Goal: Subscribe to service/newsletter

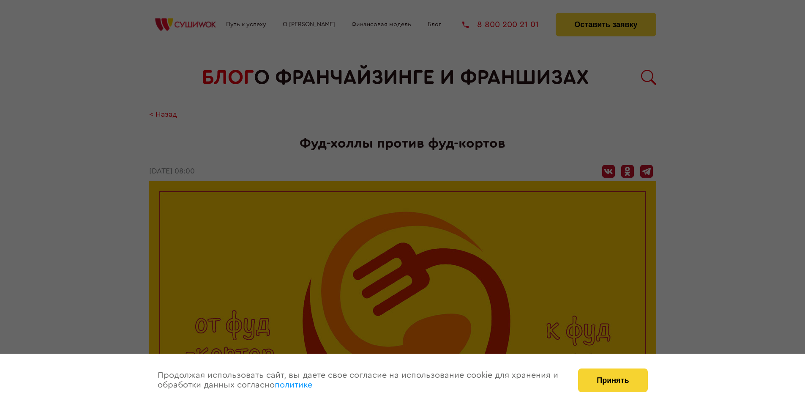
scroll to position [1086, 0]
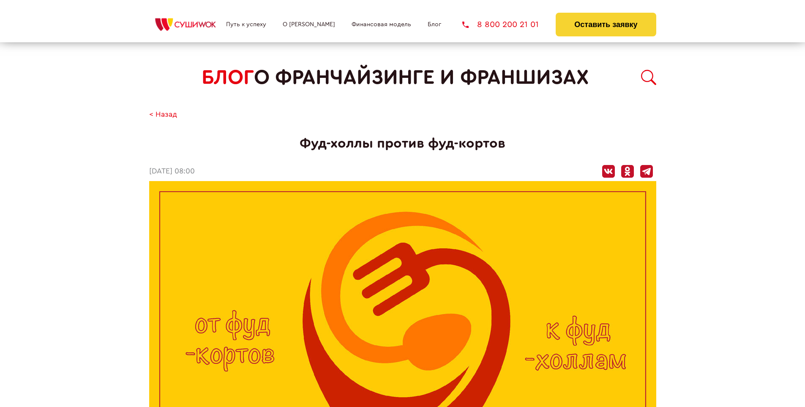
scroll to position [1086, 0]
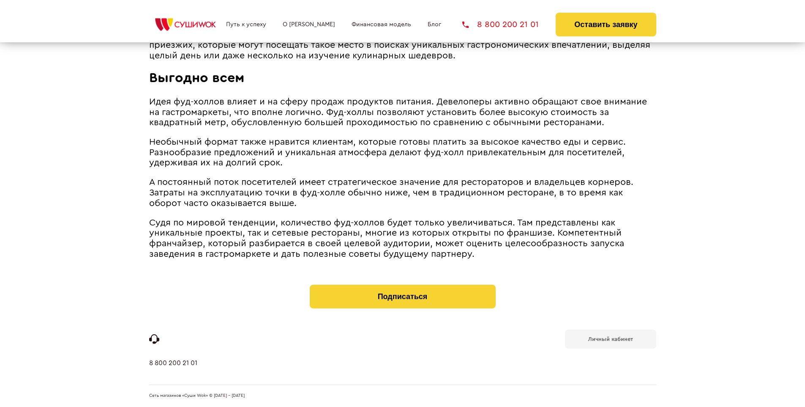
click at [610, 338] on b "Личный кабинет" at bounding box center [610, 338] width 45 height 5
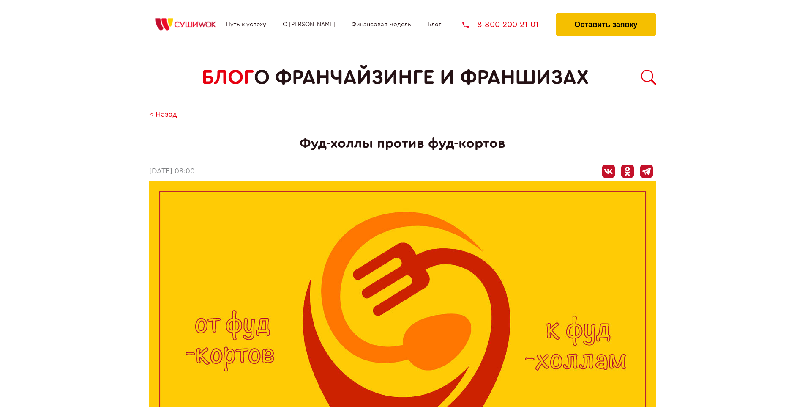
click at [606, 15] on button "Оставить заявку" at bounding box center [606, 25] width 100 height 24
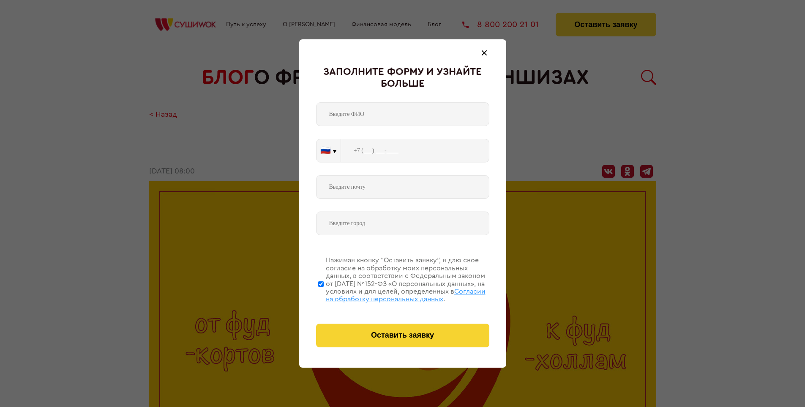
click at [392, 294] on span "Согласии на обработку персональных данных" at bounding box center [406, 295] width 160 height 14
click at [324, 294] on input "Нажимая кнопку “Оставить заявку”, я даю свое согласие на обработку моих персона…" at bounding box center [320, 284] width 5 height 68
checkbox input "false"
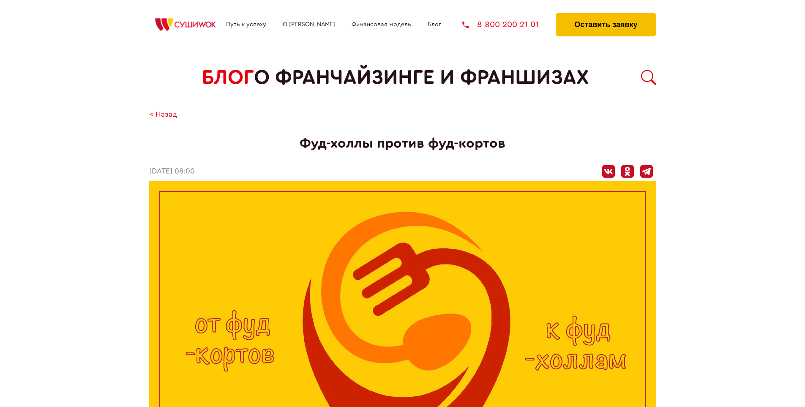
click at [606, 15] on button "Оставить заявку" at bounding box center [606, 25] width 100 height 24
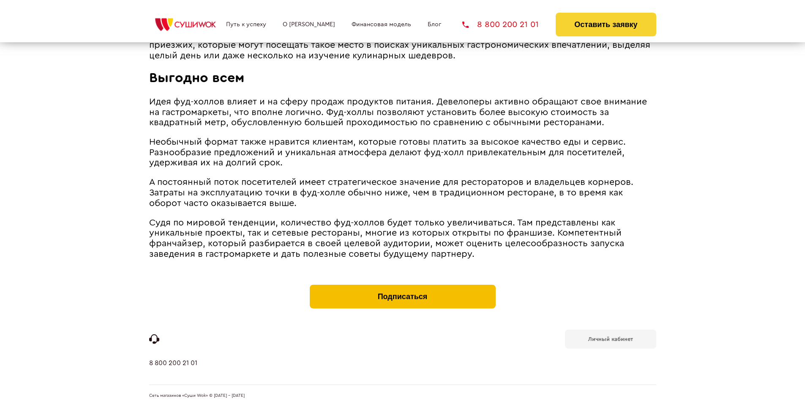
click at [402, 287] on button "Подписаться" at bounding box center [403, 296] width 186 height 24
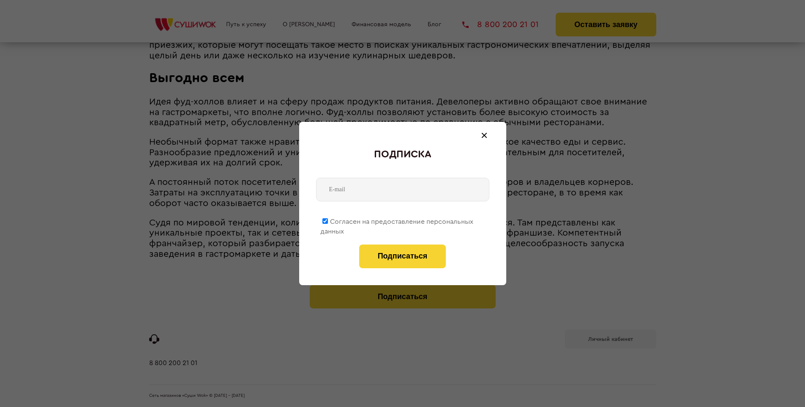
click at [397, 220] on span "Согласен на предоставление персональных данных" at bounding box center [396, 226] width 153 height 16
click at [328, 220] on input "Согласен на предоставление персональных данных" at bounding box center [324, 220] width 5 height 5
checkbox input "false"
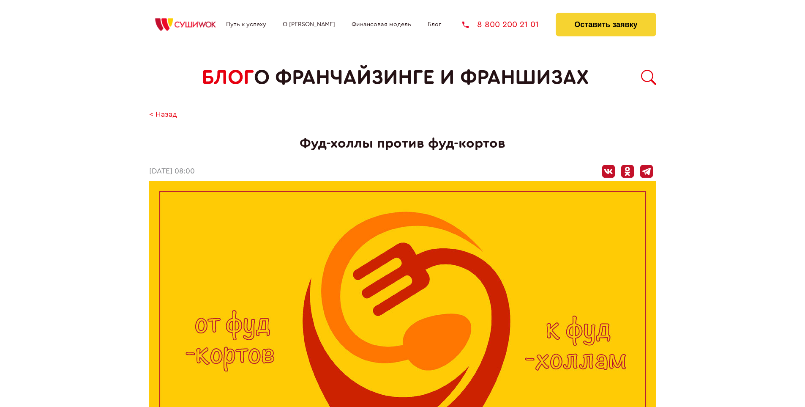
scroll to position [1086, 0]
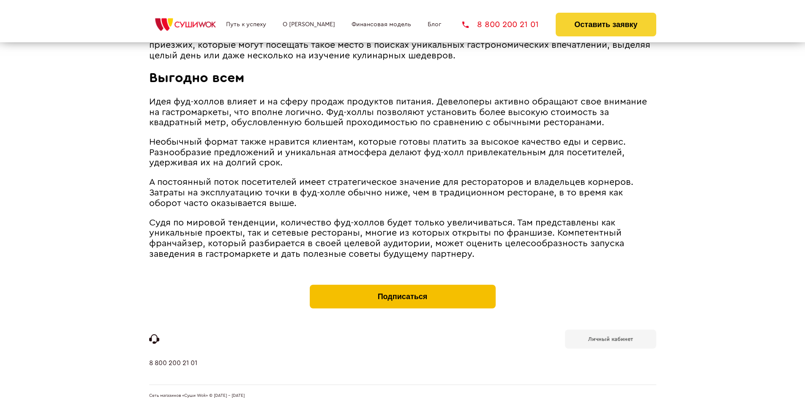
click at [402, 287] on button "Подписаться" at bounding box center [403, 296] width 186 height 24
